Goal: Check status: Check status

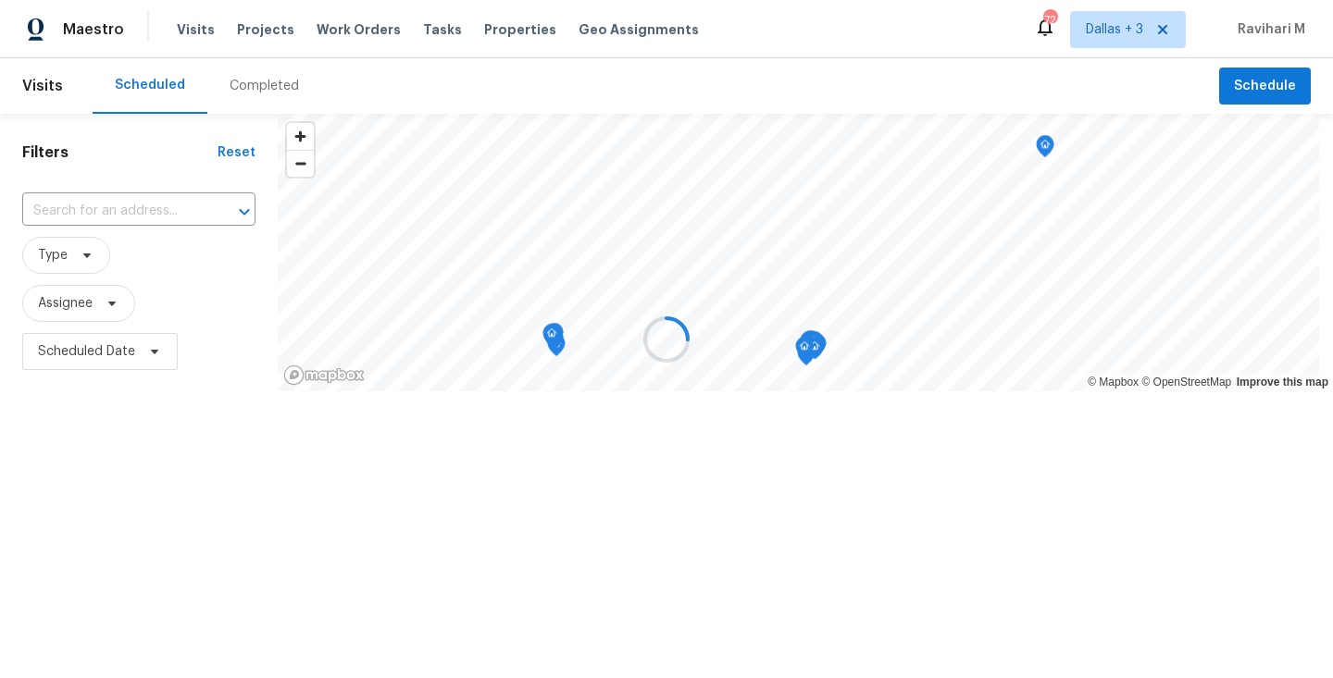
click at [249, 82] on div at bounding box center [666, 339] width 1333 height 678
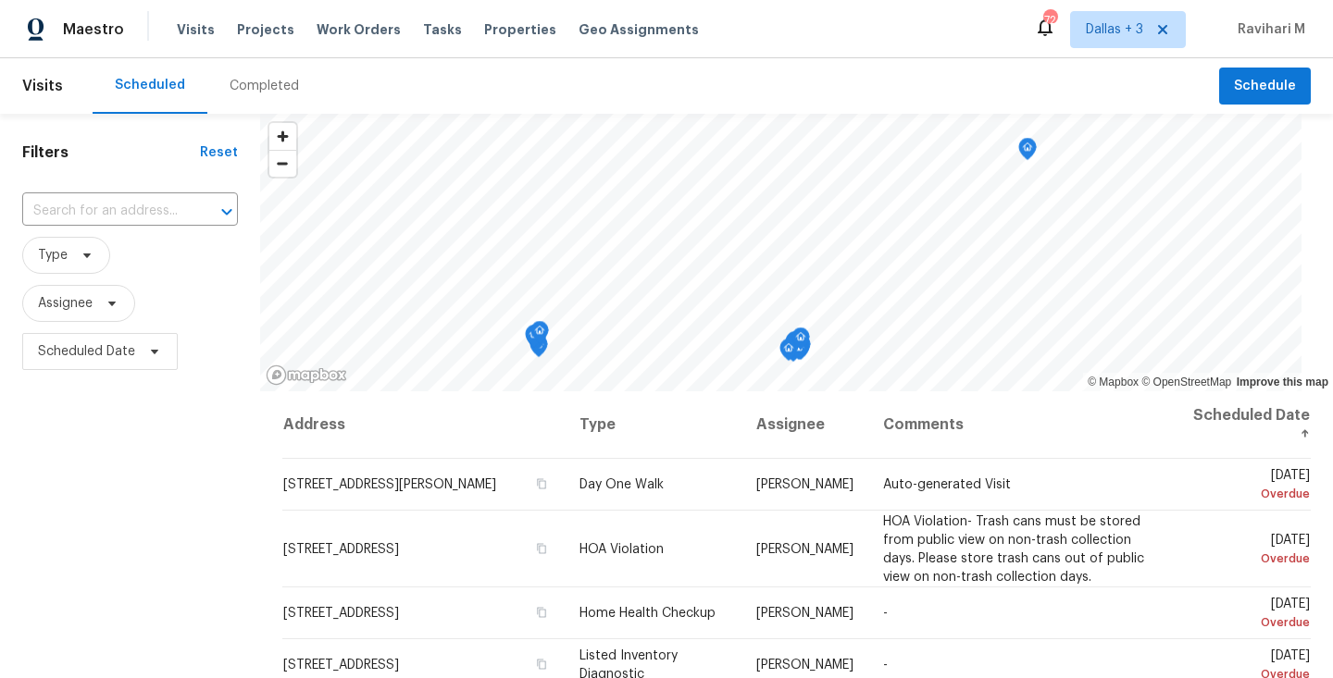
click at [249, 82] on div "Completed" at bounding box center [264, 86] width 69 height 19
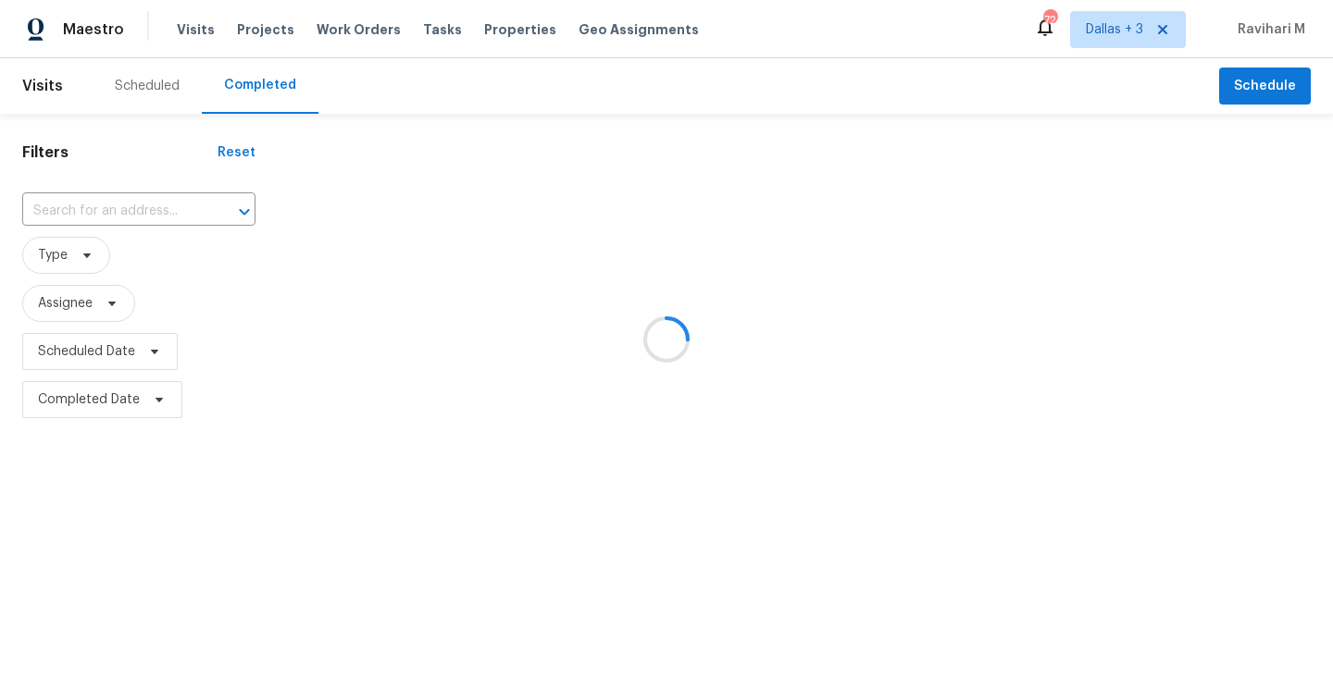
click at [249, 82] on div at bounding box center [666, 339] width 1333 height 678
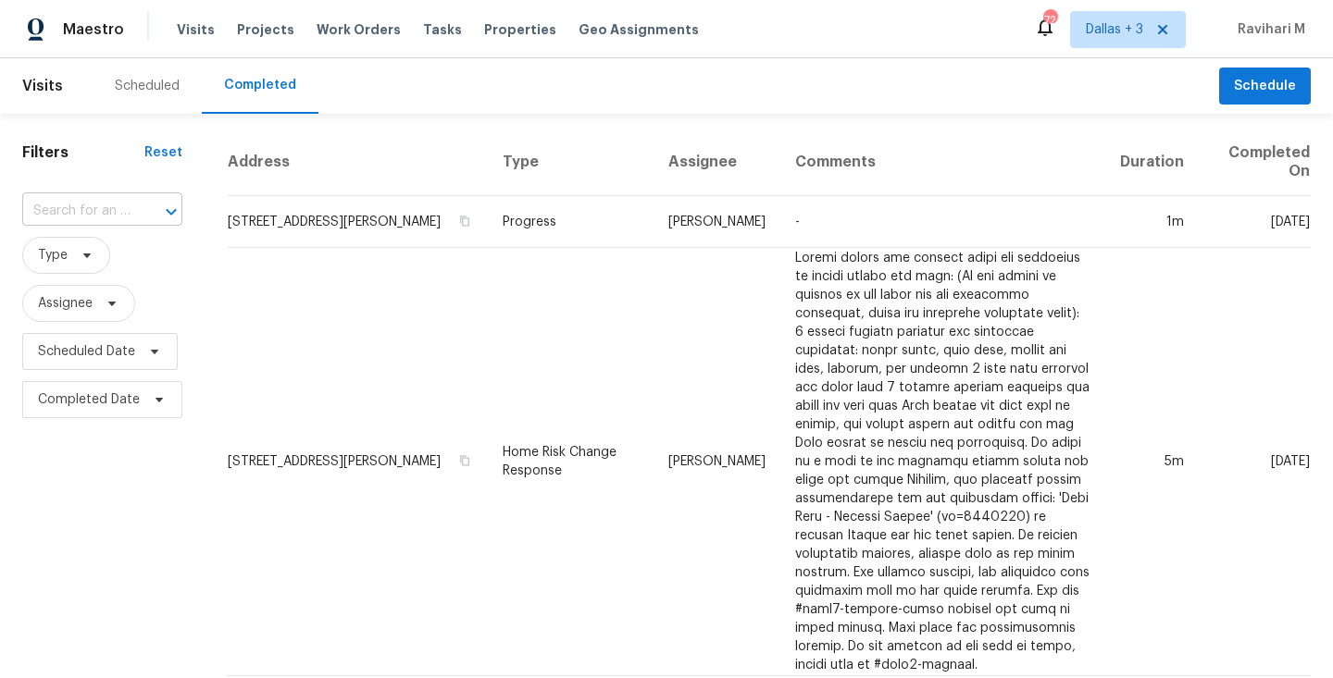
click at [102, 218] on input "text" at bounding box center [76, 211] width 108 height 29
paste input "[STREET_ADDRESS]"
type input "[STREET_ADDRESS]"
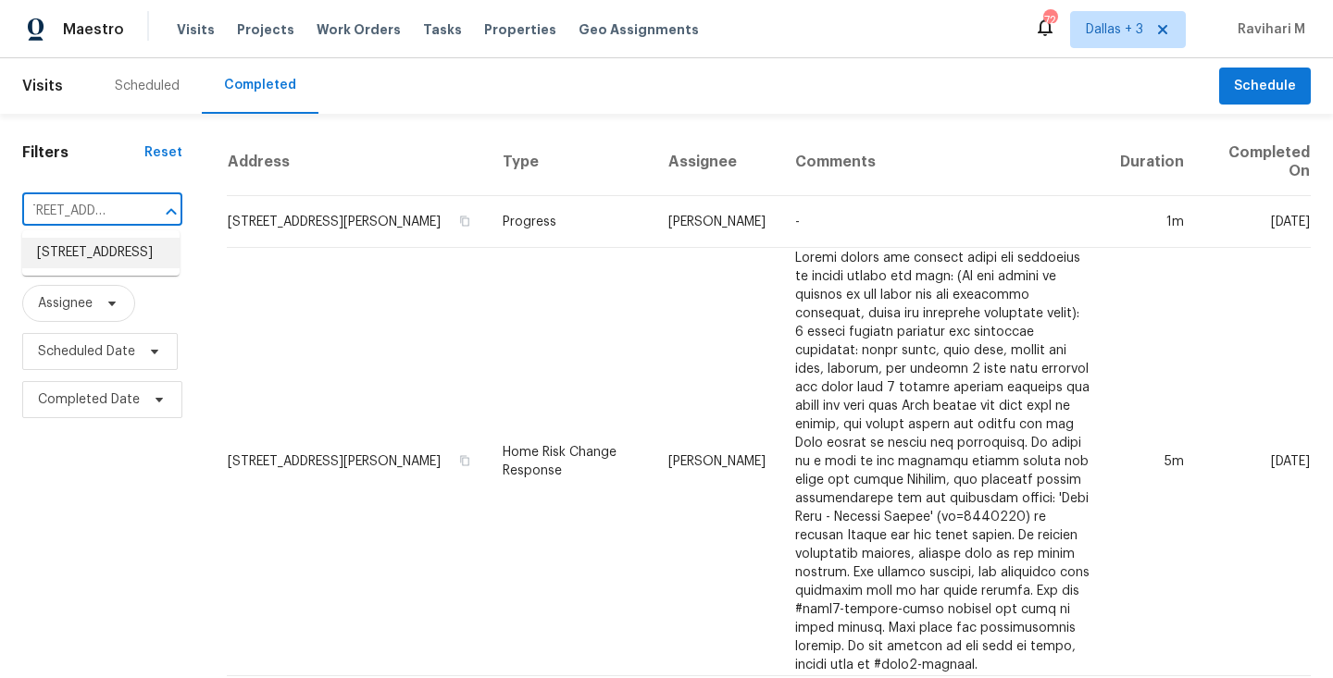
click at [97, 256] on li "[STREET_ADDRESS]" at bounding box center [100, 253] width 157 height 31
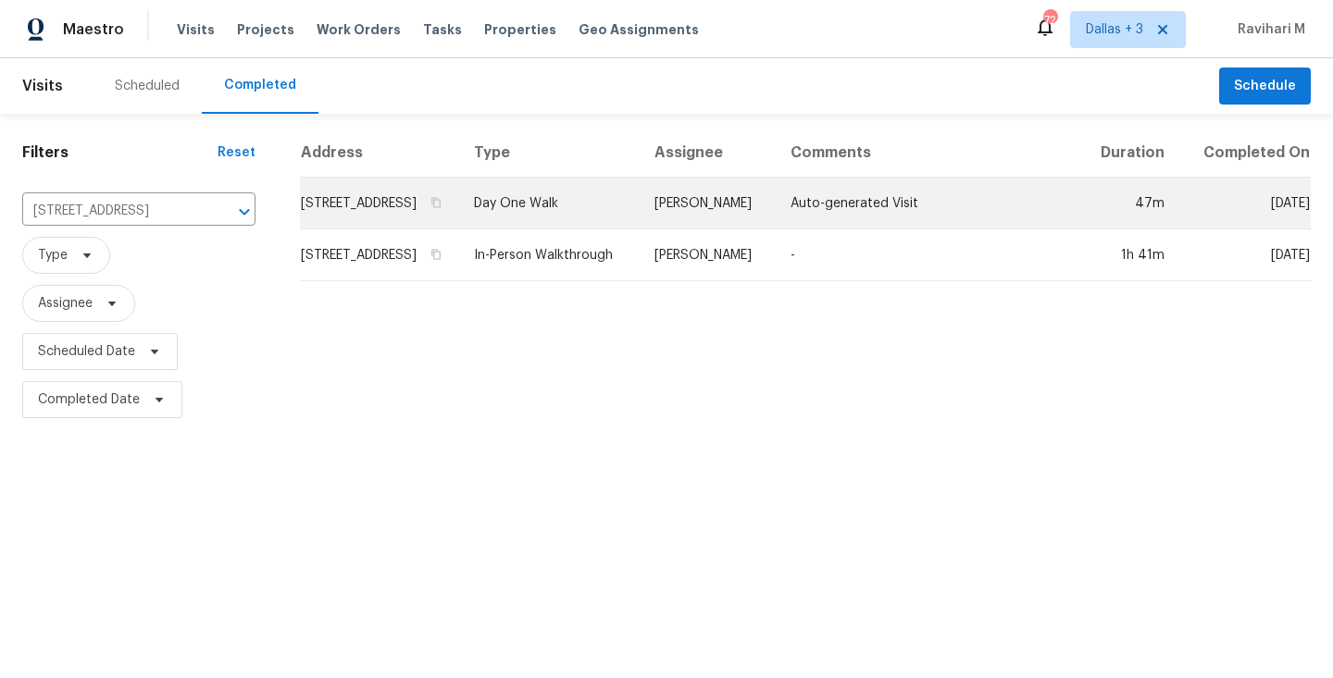
click at [616, 228] on td "Day One Walk" at bounding box center [549, 204] width 180 height 52
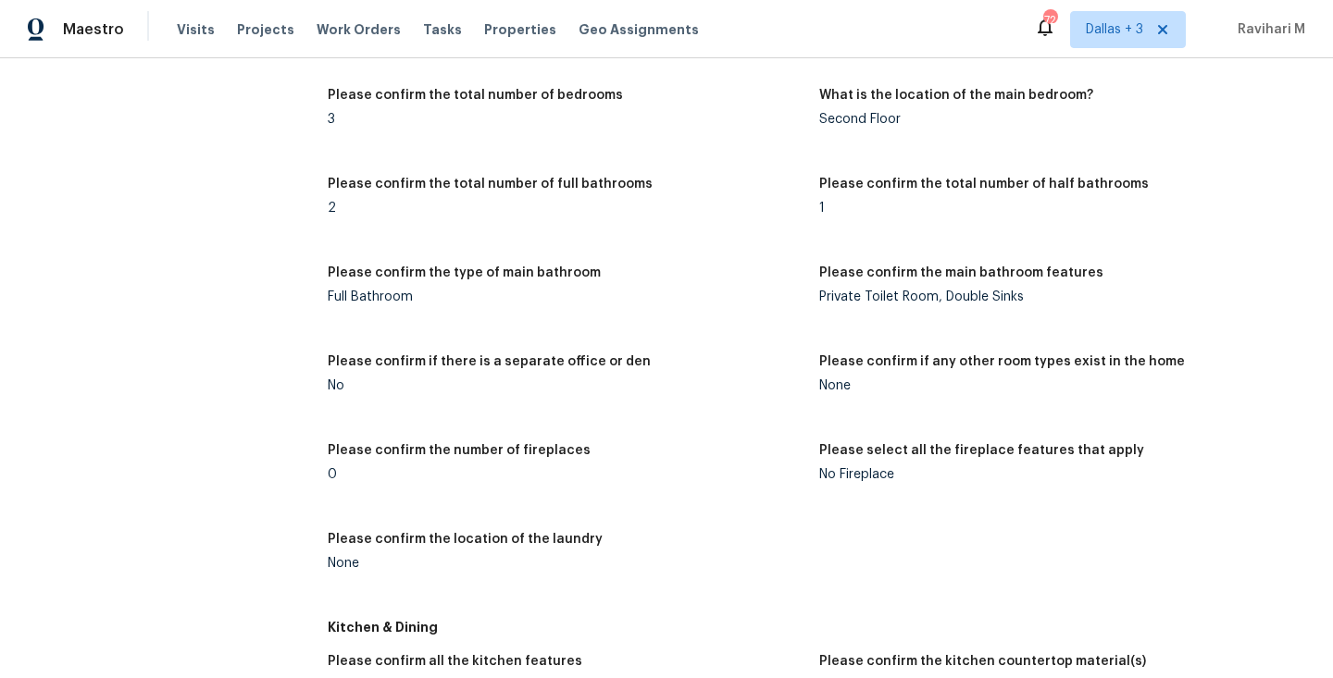
scroll to position [2256, 0]
